Goal: Task Accomplishment & Management: Complete application form

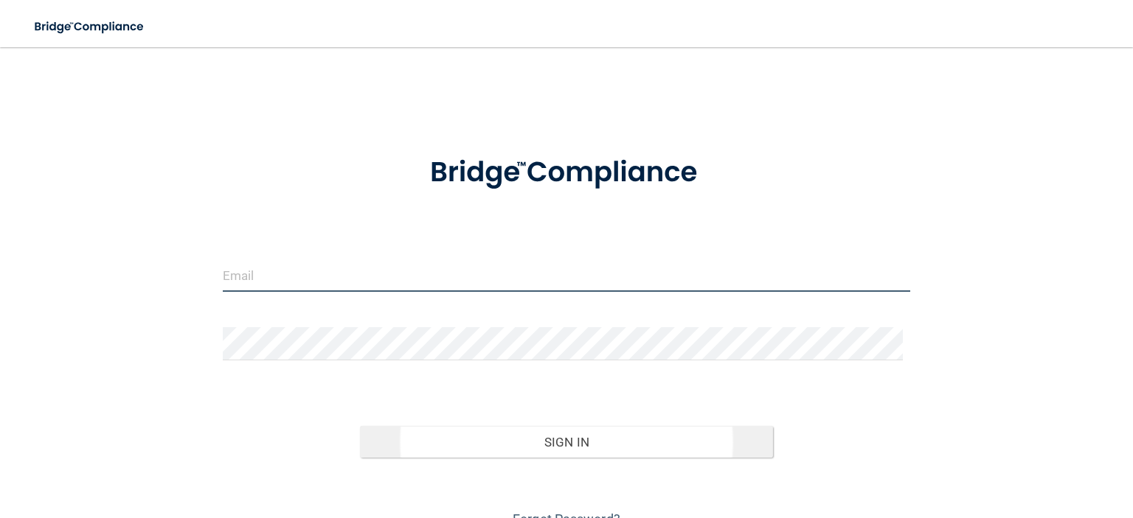
type input "[EMAIL_ADDRESS][DOMAIN_NAME]"
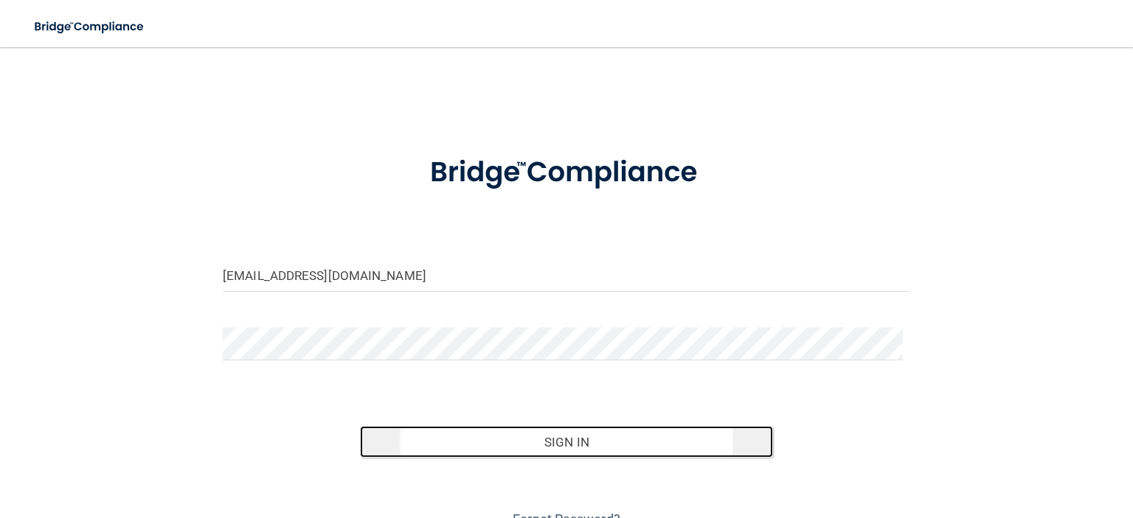
click at [500, 451] on button "Sign In" at bounding box center [566, 442] width 412 height 32
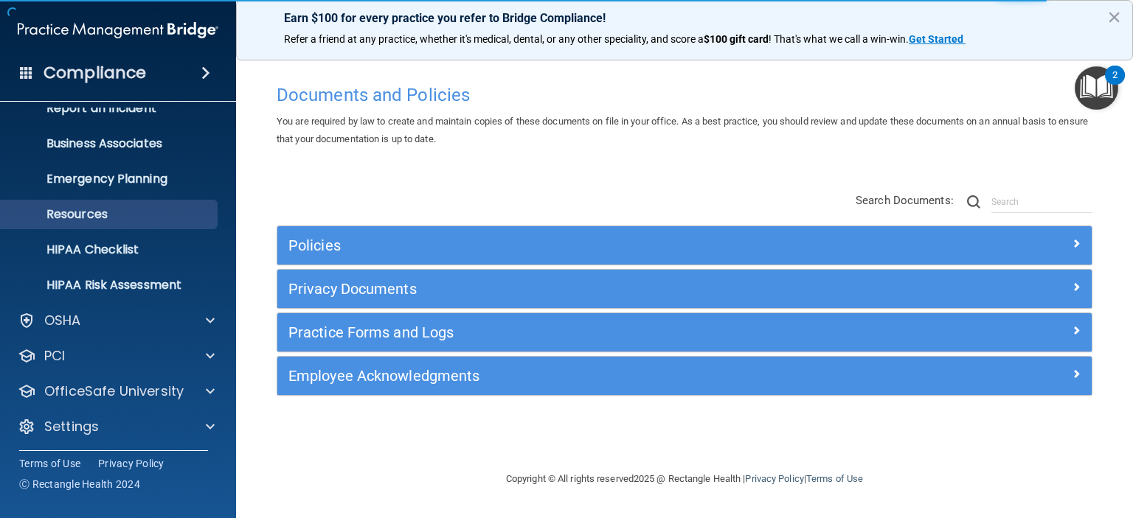
scroll to position [93, 0]
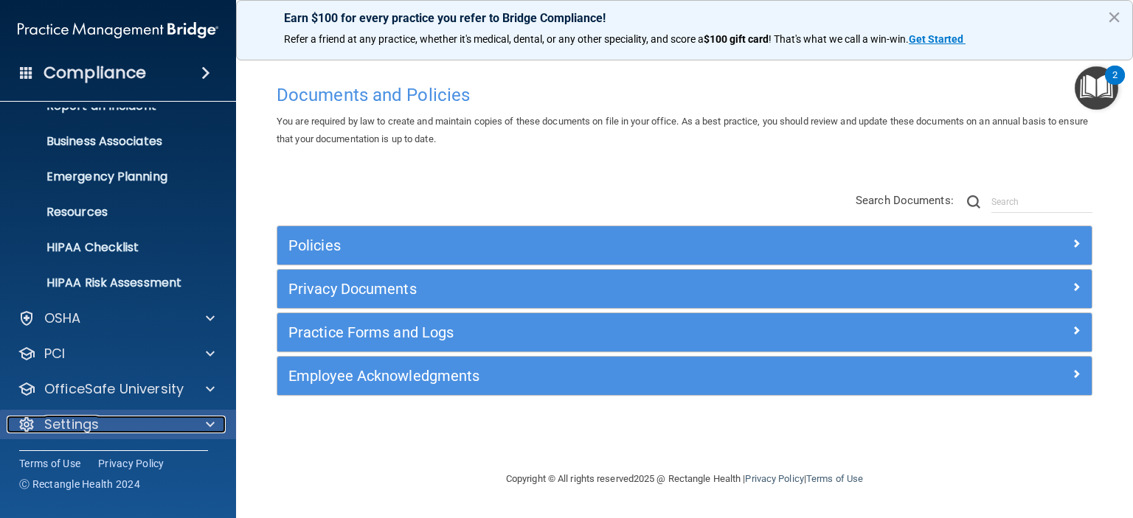
click at [207, 426] on span at bounding box center [210, 425] width 9 height 18
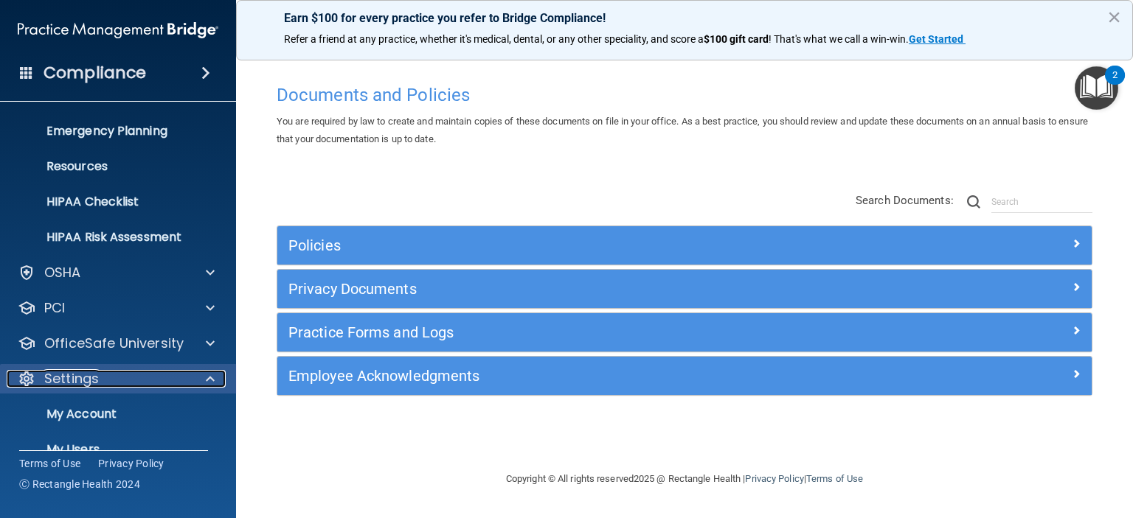
scroll to position [235, 0]
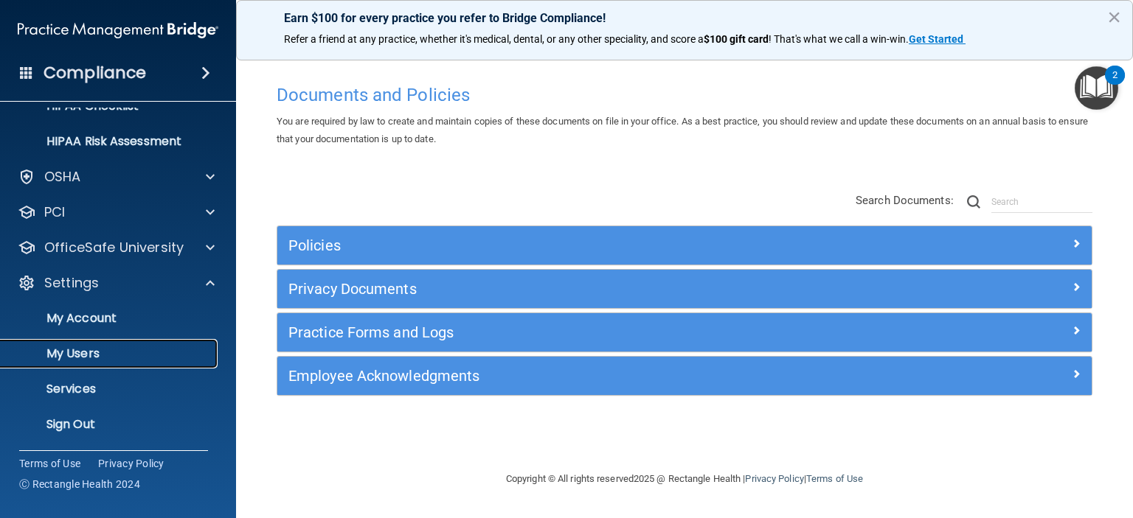
click at [81, 350] on p "My Users" at bounding box center [110, 354] width 201 height 15
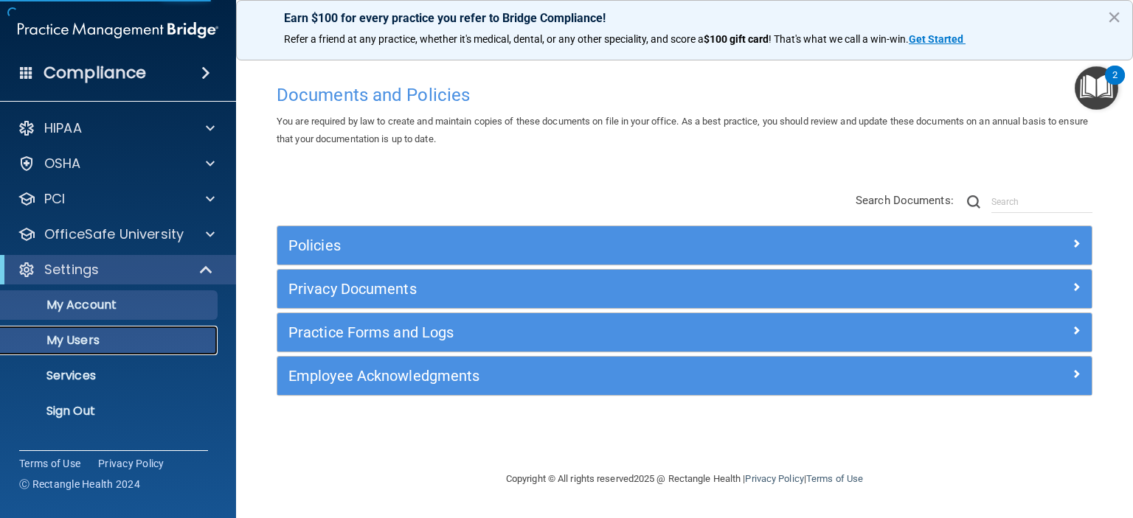
select select "20"
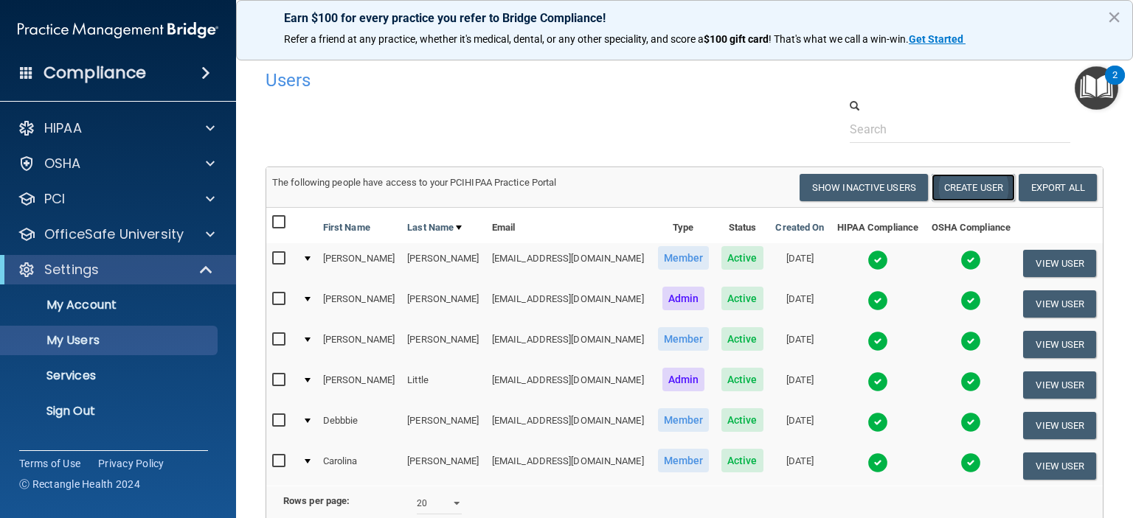
click at [982, 190] on button "Create User" at bounding box center [972, 187] width 83 height 27
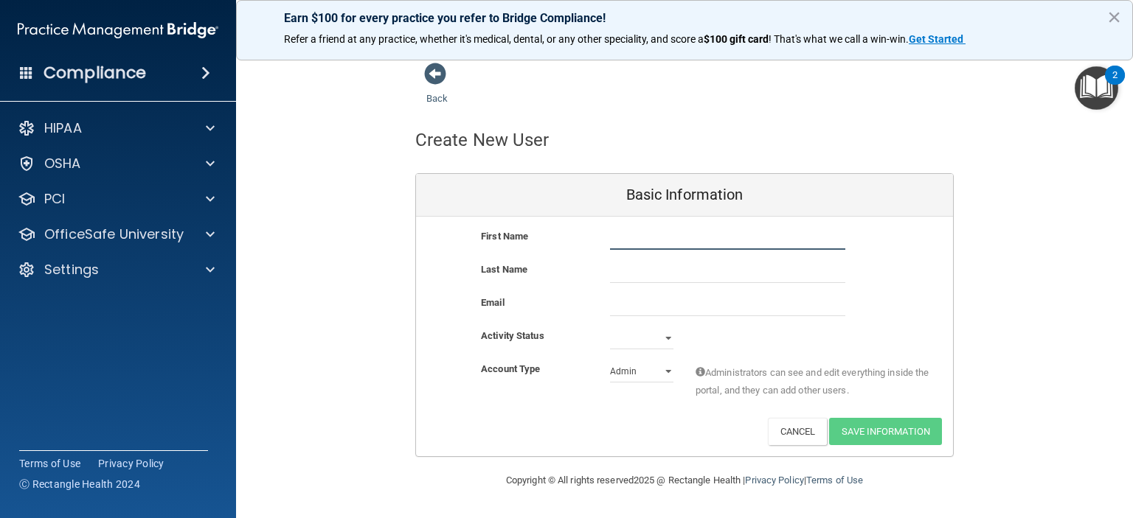
click at [622, 240] on input "text" at bounding box center [727, 239] width 235 height 22
type input "[PERSON_NAME]"
type input "Zhong"
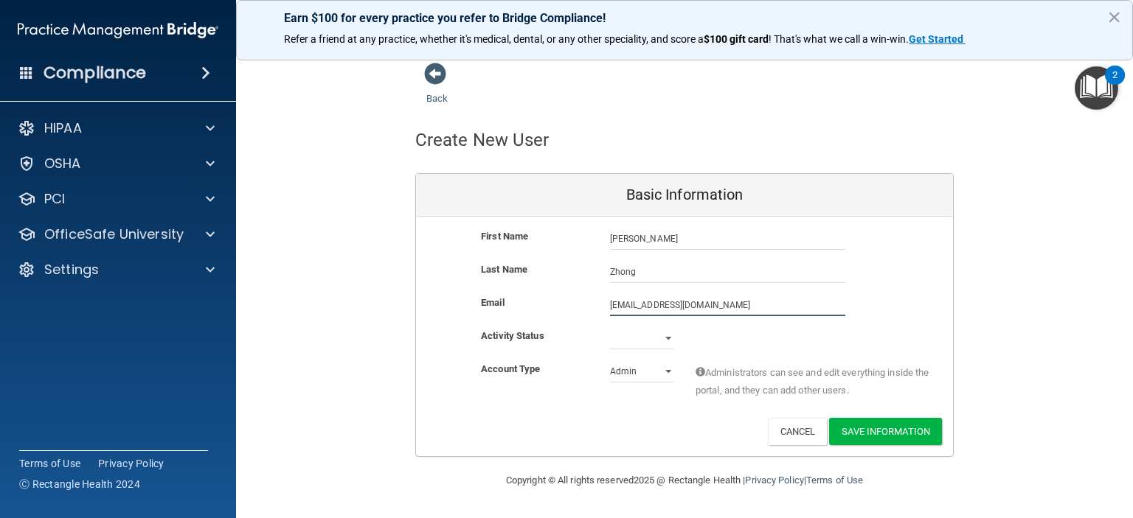
type input "[EMAIL_ADDRESS][DOMAIN_NAME]"
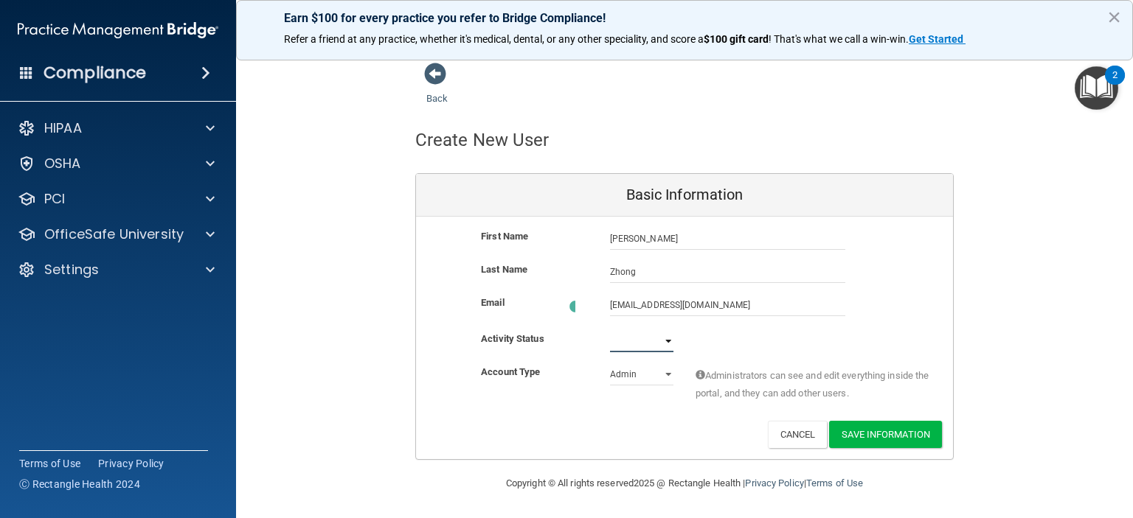
click at [666, 336] on select "Active Inactive" at bounding box center [641, 341] width 63 height 22
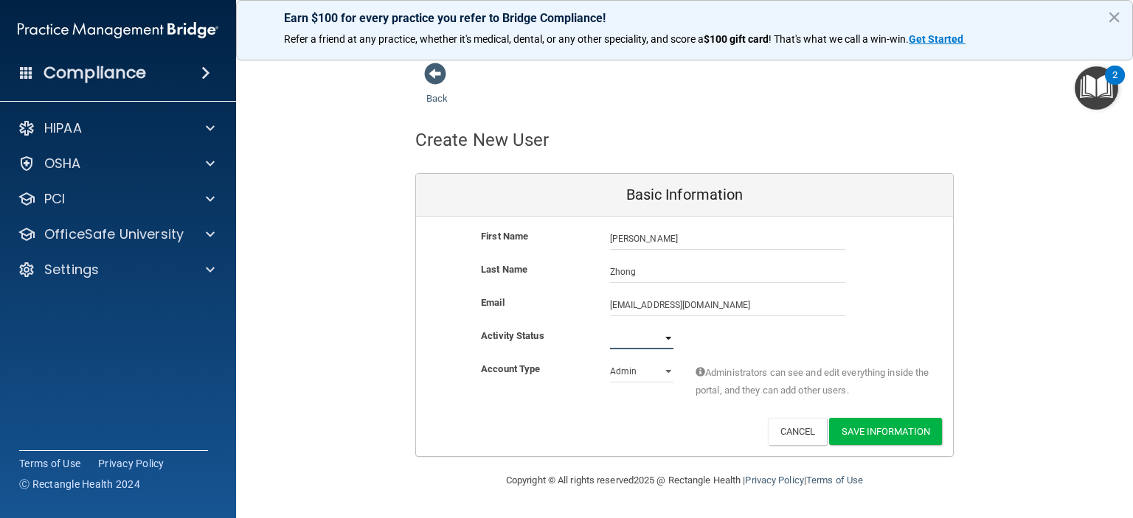
select select "active"
click at [610, 327] on select "Active Inactive" at bounding box center [641, 338] width 63 height 22
click at [671, 369] on select "Admin Member" at bounding box center [641, 372] width 63 height 22
select select "practice_member"
click at [610, 361] on select "Admin Member" at bounding box center [641, 372] width 63 height 22
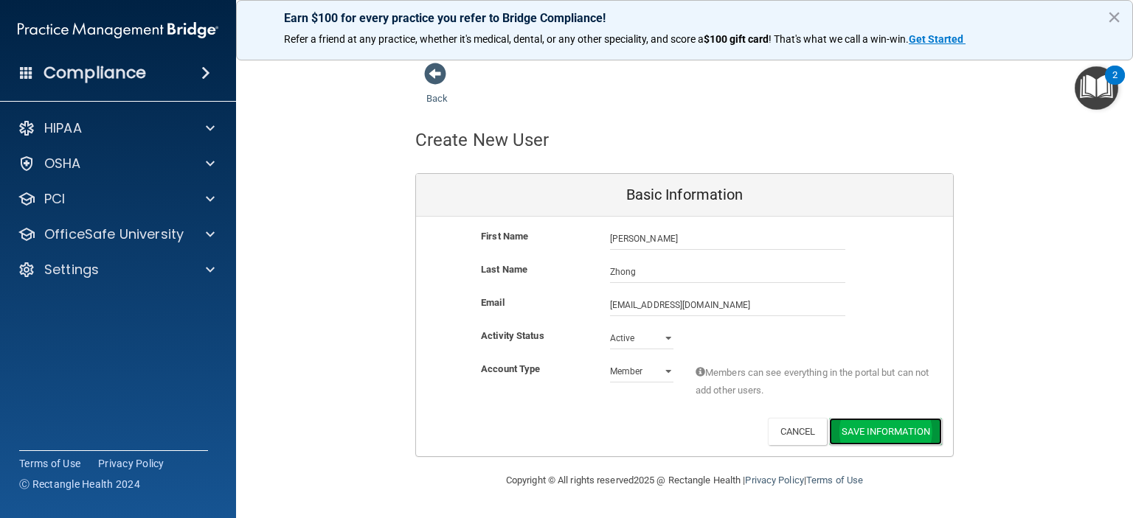
click at [912, 436] on button "Save Information" at bounding box center [885, 431] width 113 height 27
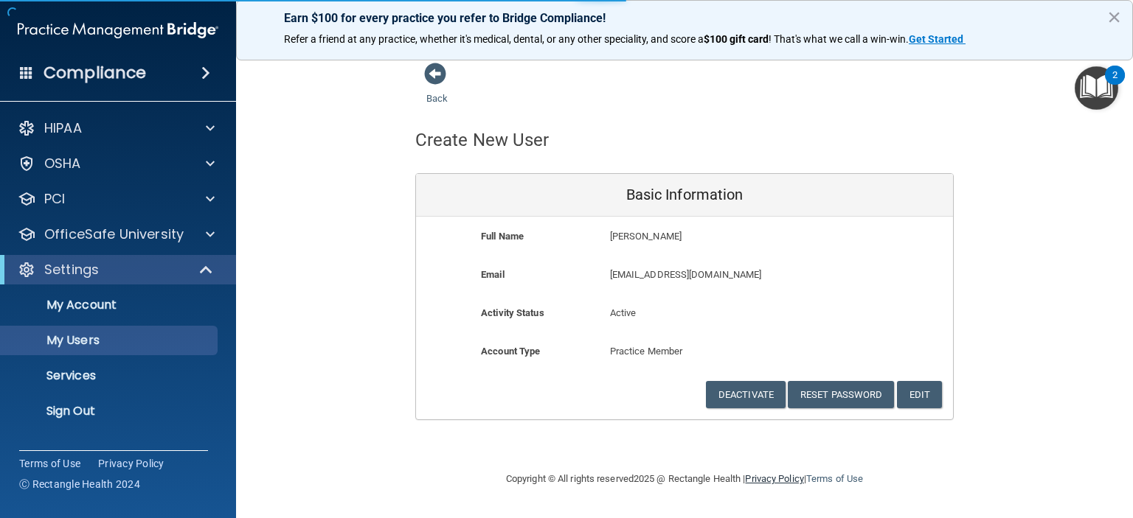
select select "20"
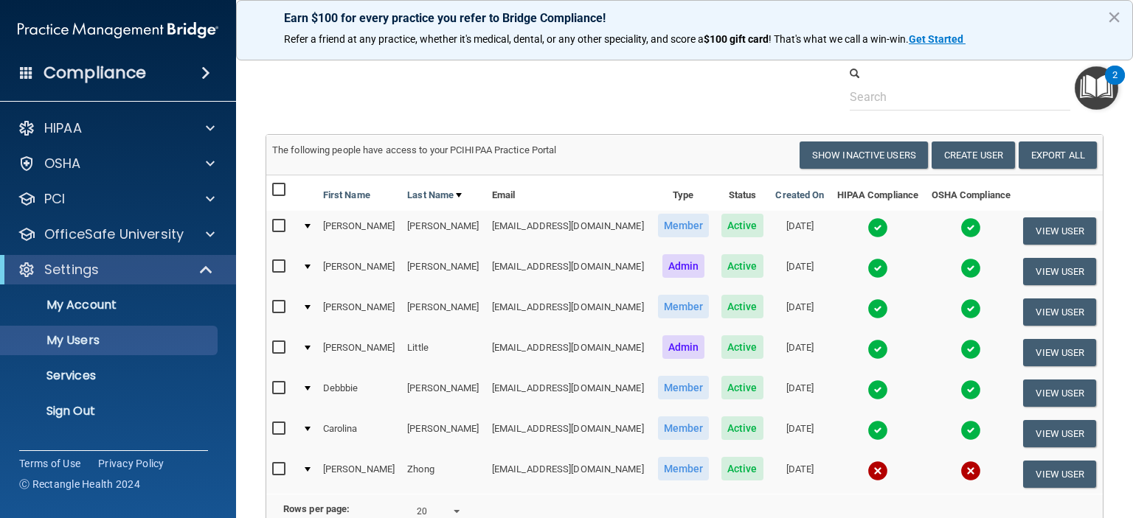
scroll to position [74, 0]
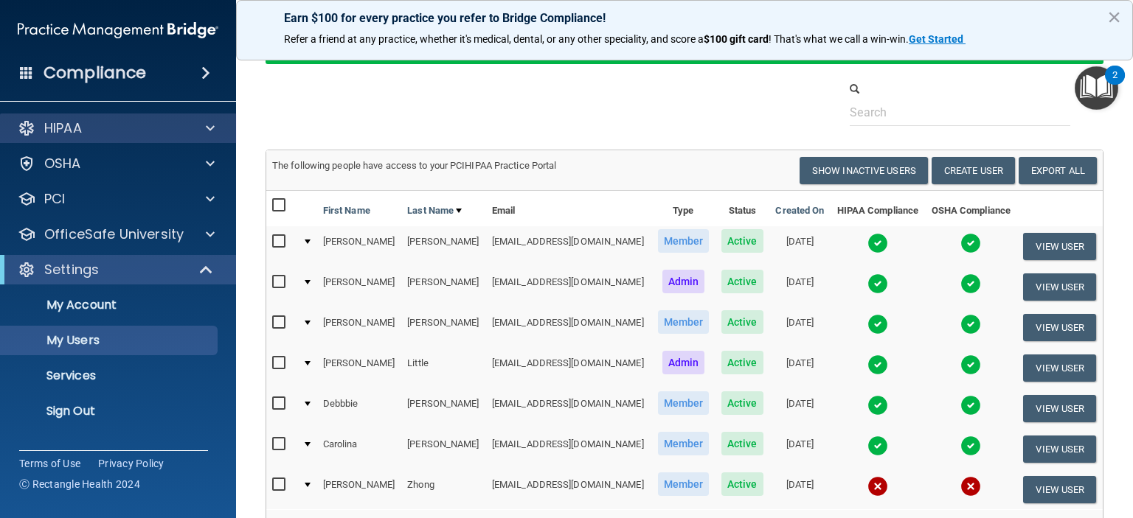
click at [215, 117] on div "HIPAA" at bounding box center [118, 129] width 237 height 30
click at [212, 125] on span at bounding box center [210, 128] width 9 height 18
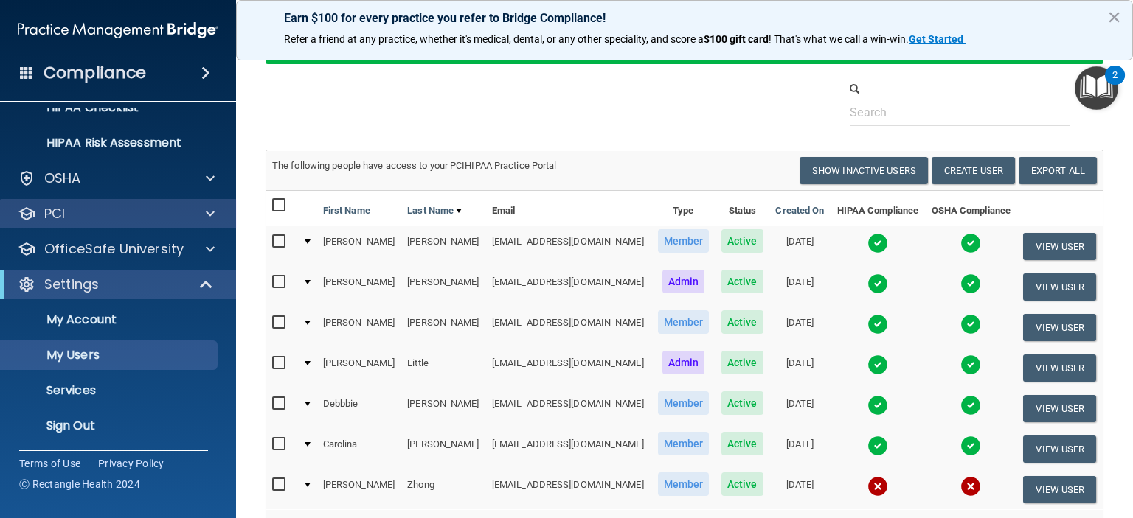
scroll to position [235, 0]
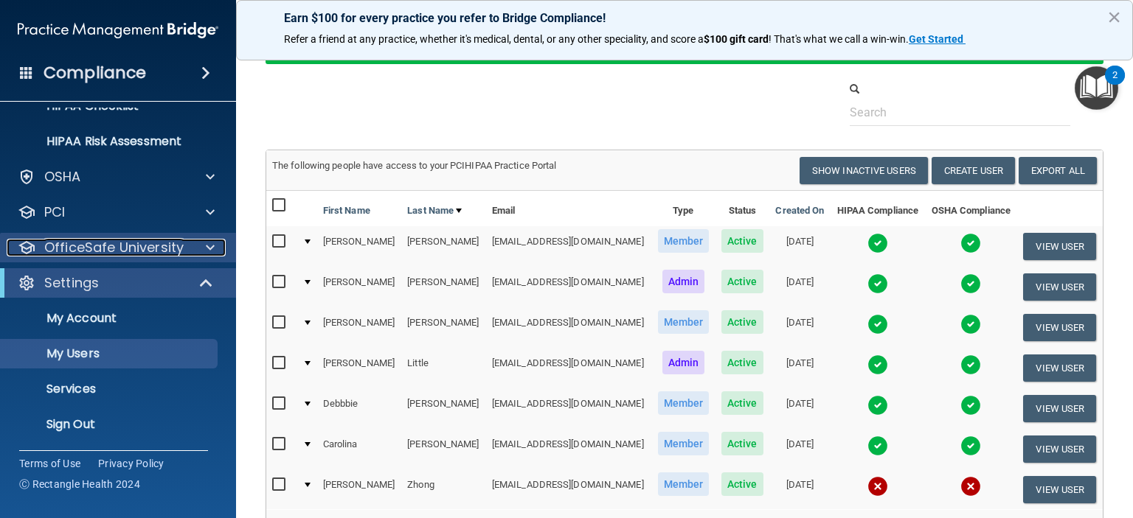
click at [208, 250] on span at bounding box center [210, 248] width 9 height 18
